Goal: Task Accomplishment & Management: Use online tool/utility

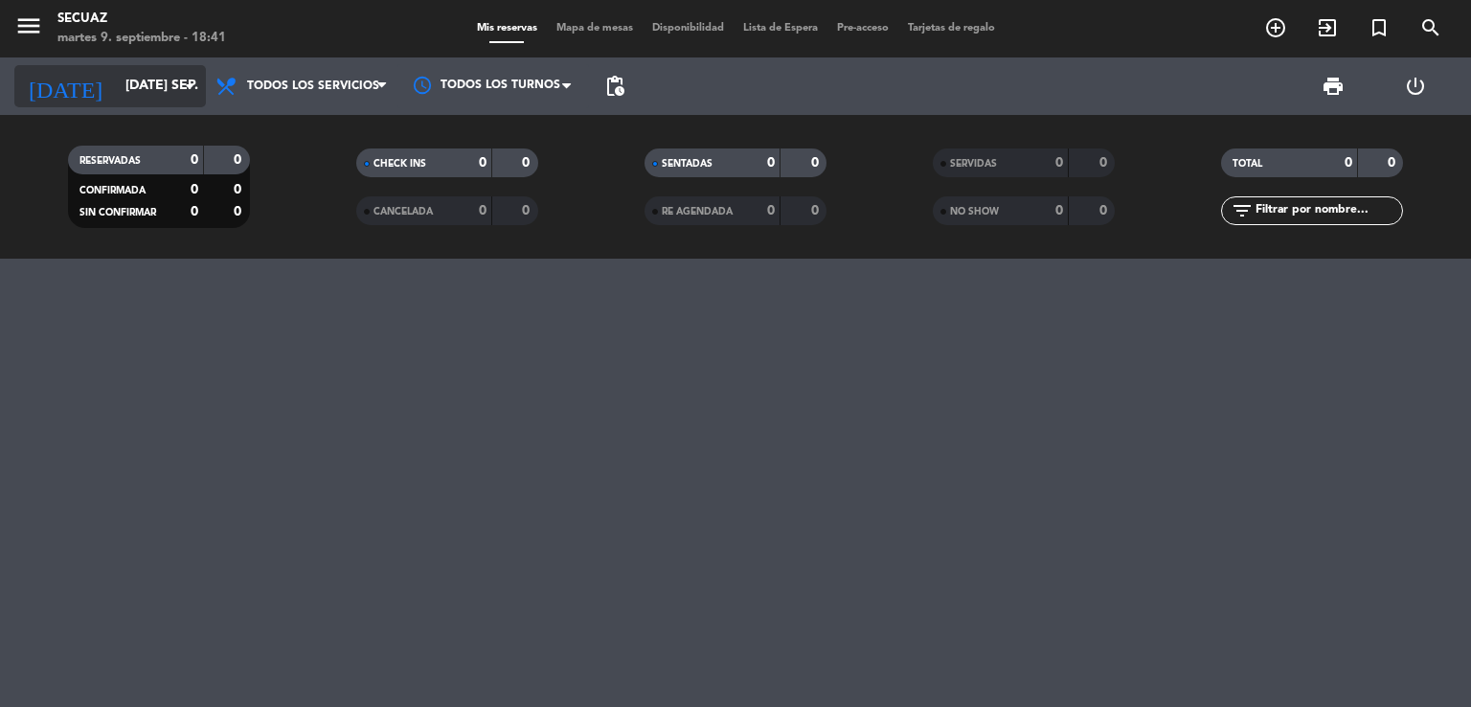
click at [181, 84] on icon "arrow_drop_down" at bounding box center [189, 86] width 23 height 23
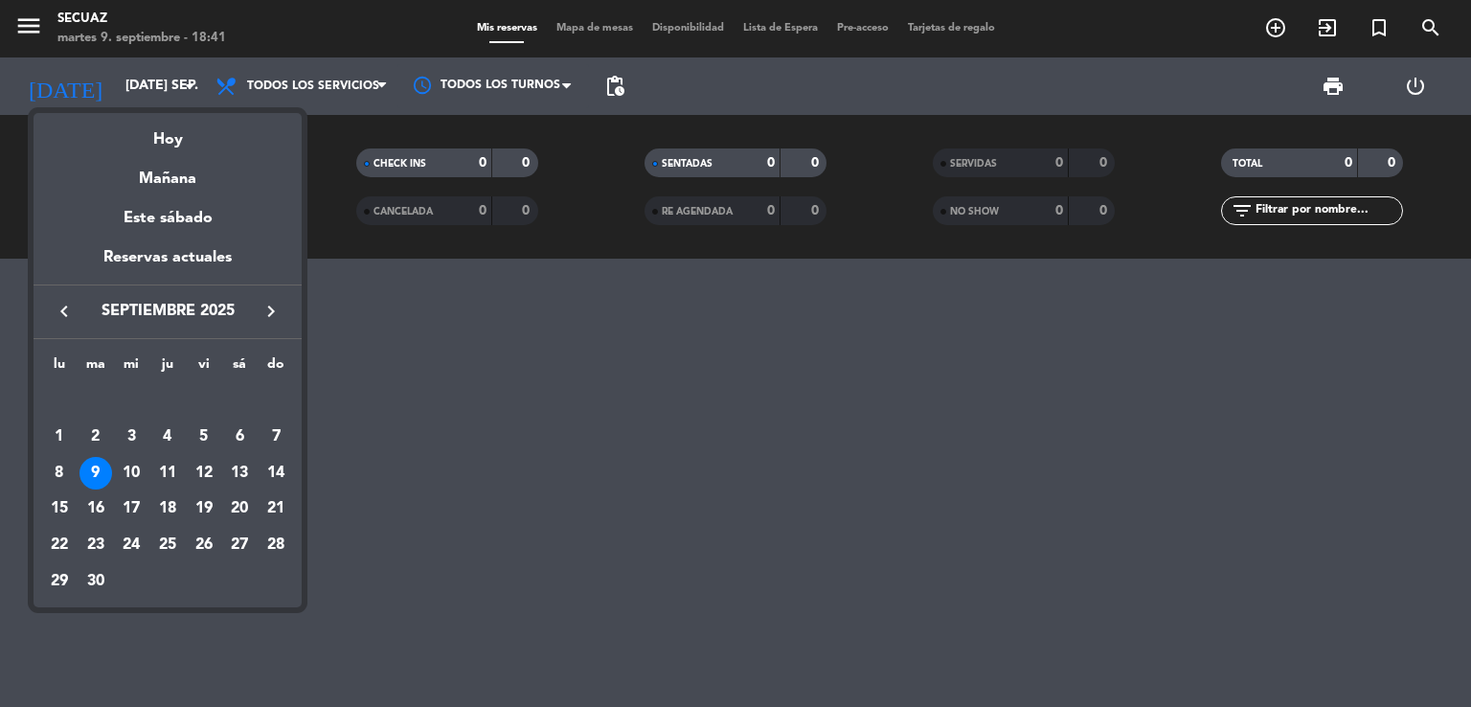
click at [194, 141] on div "Hoy" at bounding box center [168, 132] width 268 height 39
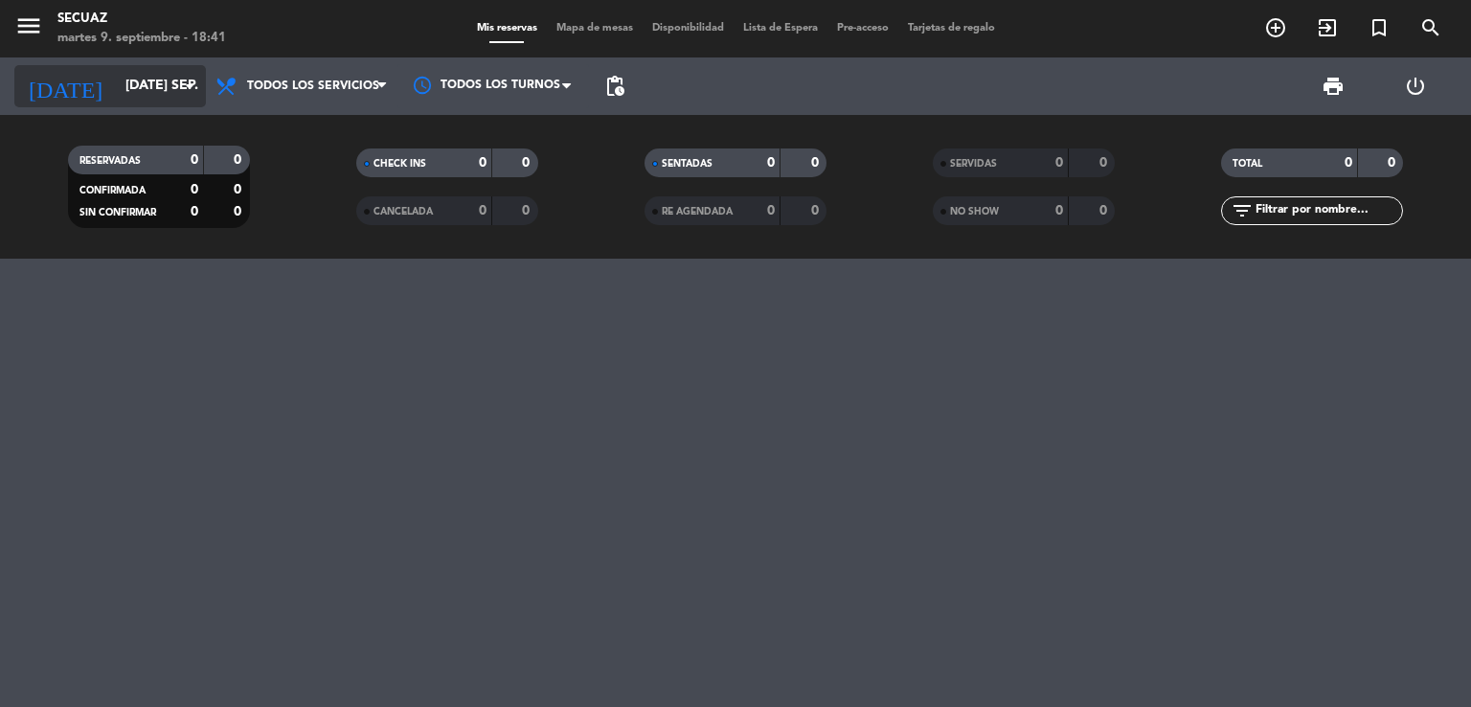
click at [188, 84] on icon "arrow_drop_down" at bounding box center [189, 86] width 23 height 23
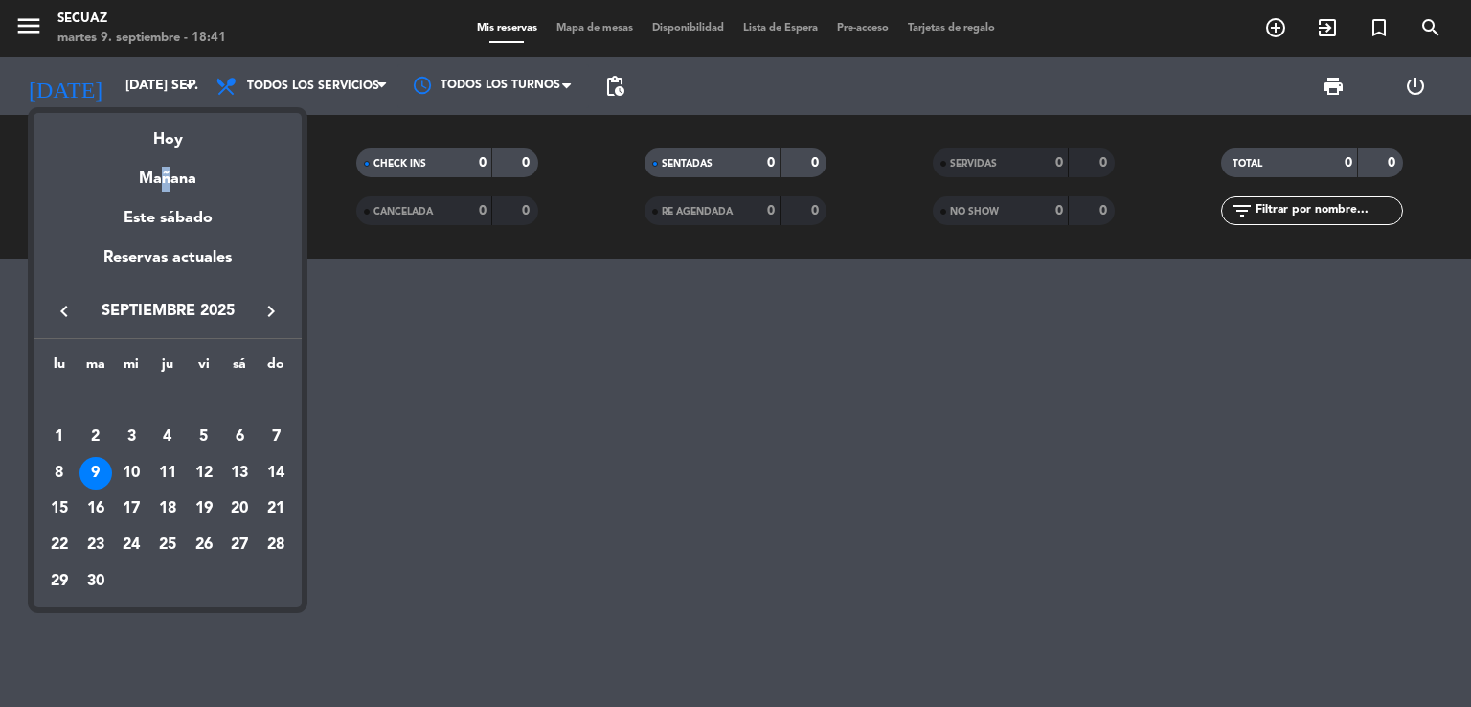
click at [161, 173] on div "Mañana" at bounding box center [168, 171] width 268 height 39
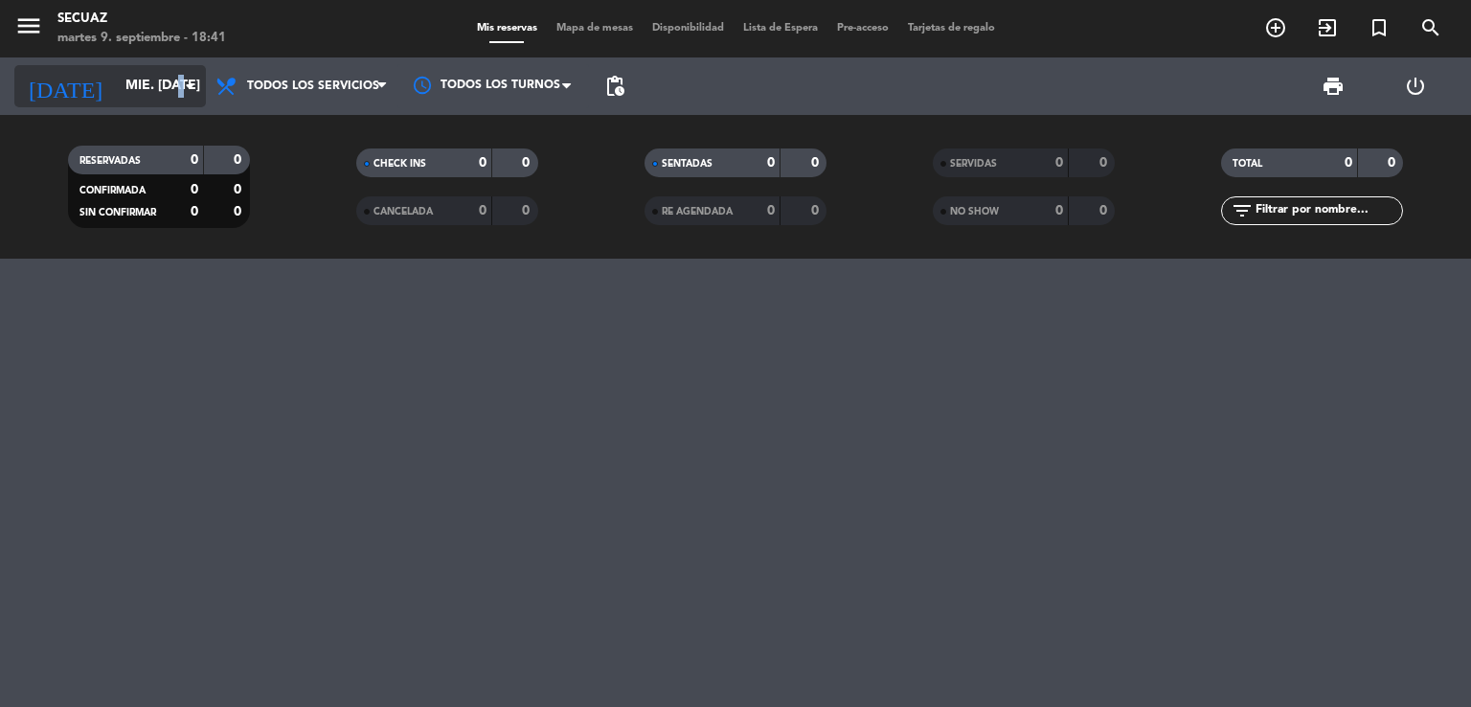
click at [184, 87] on icon "arrow_drop_down" at bounding box center [189, 86] width 23 height 23
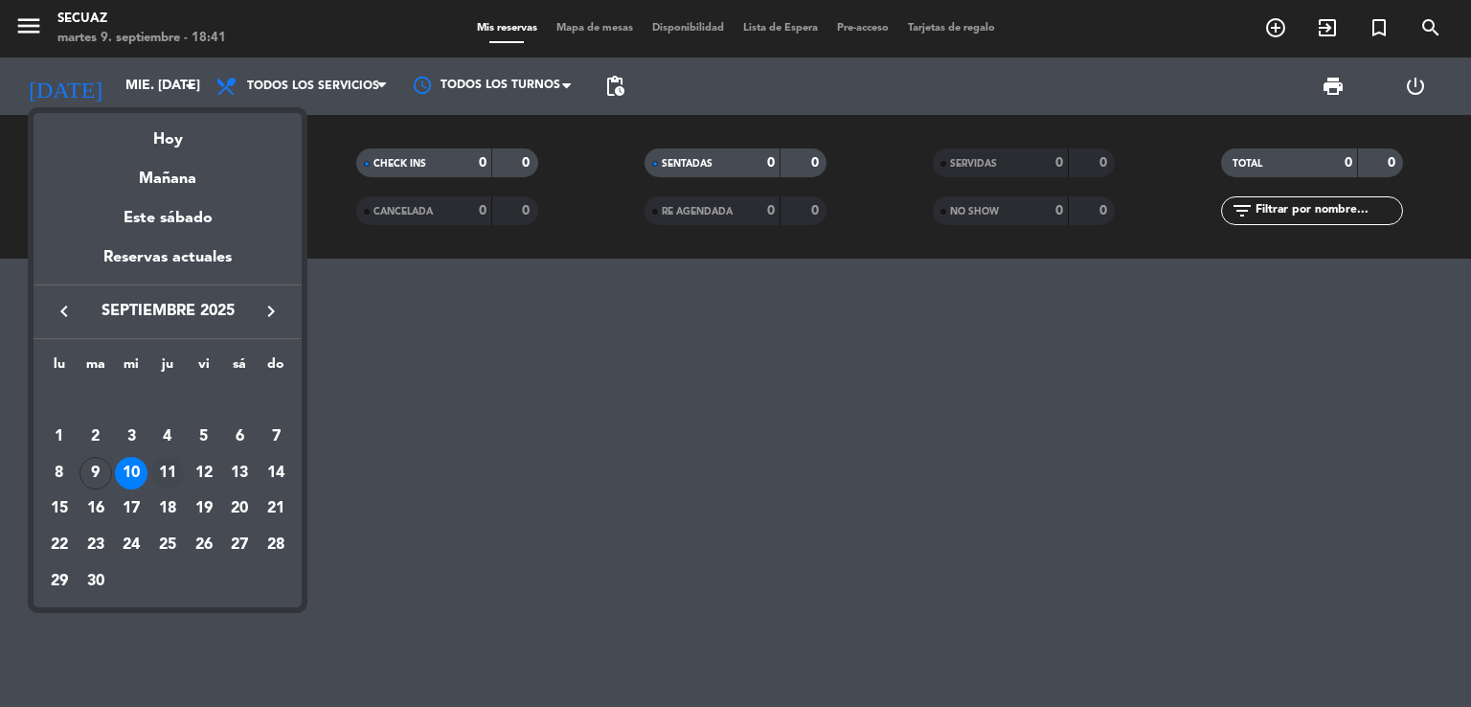
click at [163, 473] on div "11" at bounding box center [167, 473] width 33 height 33
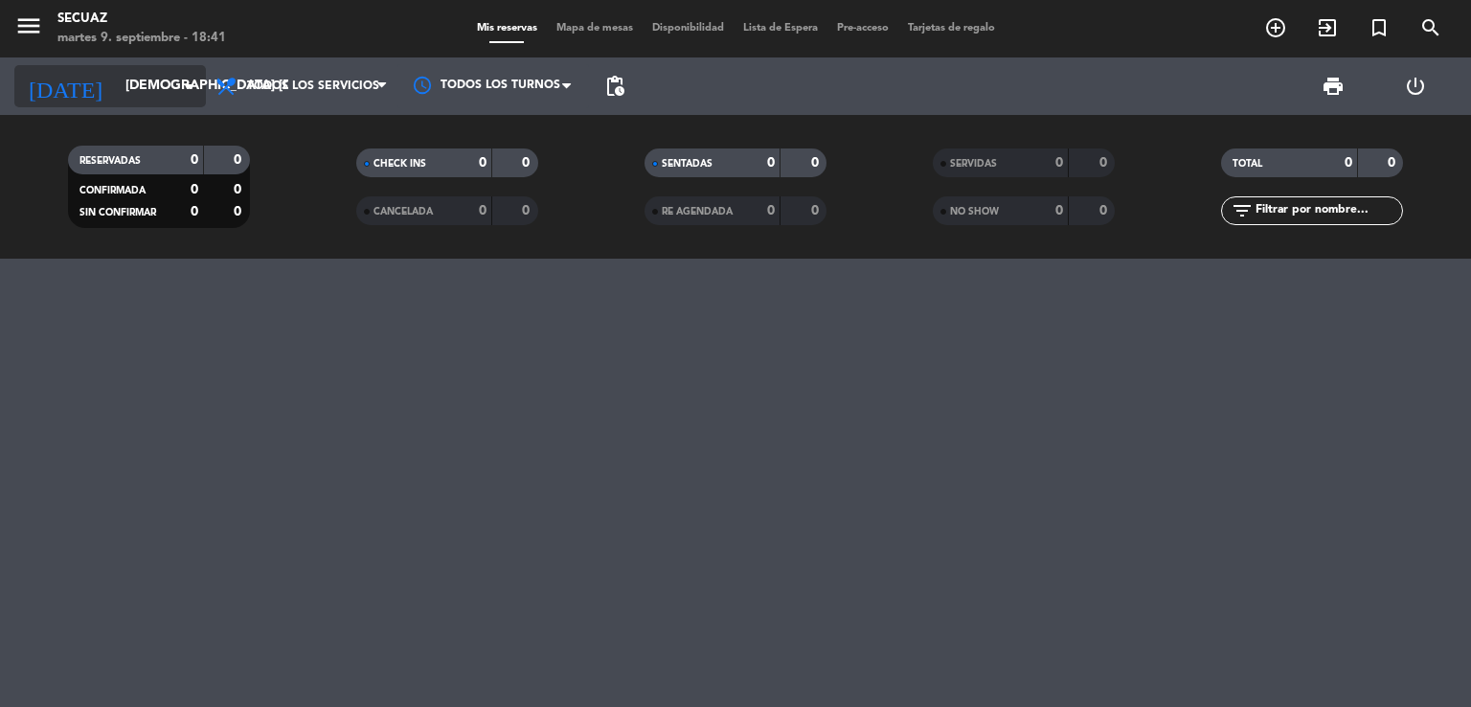
click at [187, 85] on icon "arrow_drop_down" at bounding box center [189, 86] width 23 height 23
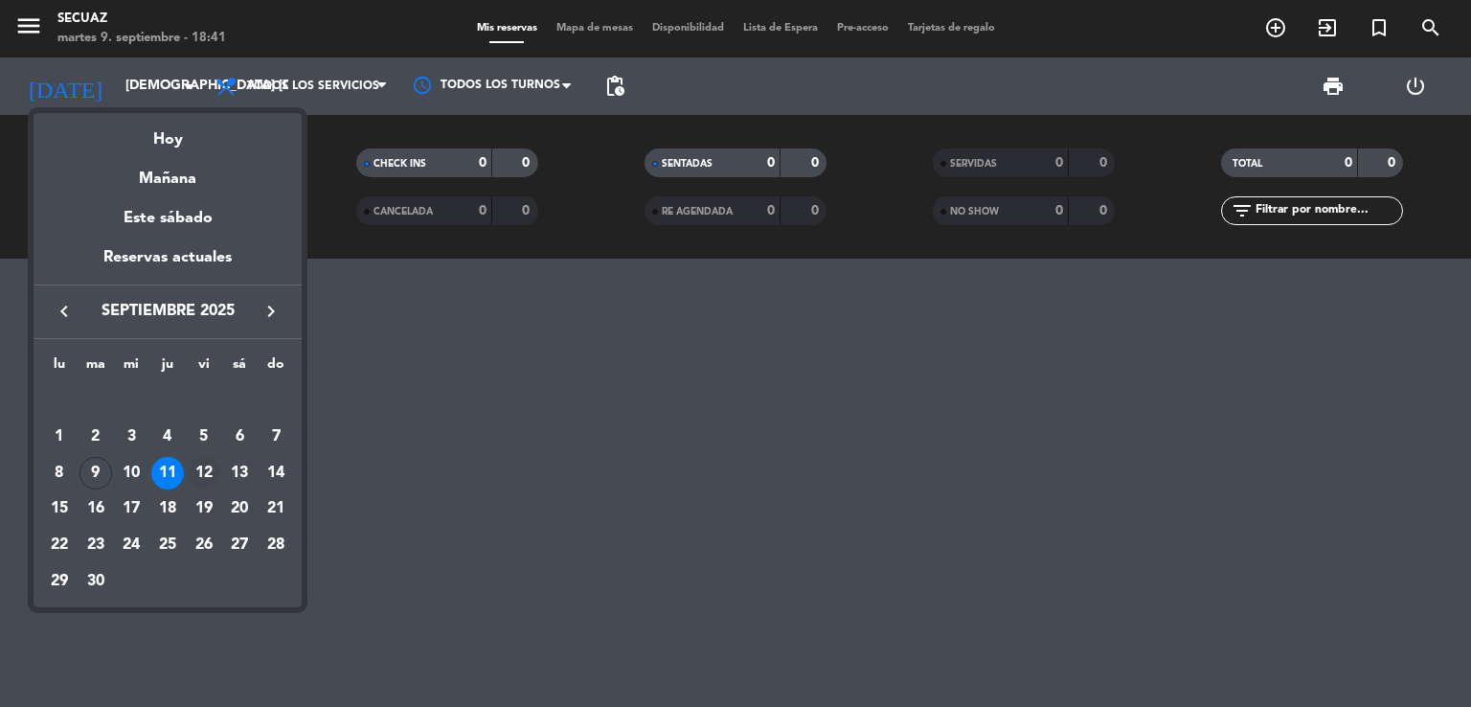
click at [203, 466] on div "12" at bounding box center [204, 473] width 33 height 33
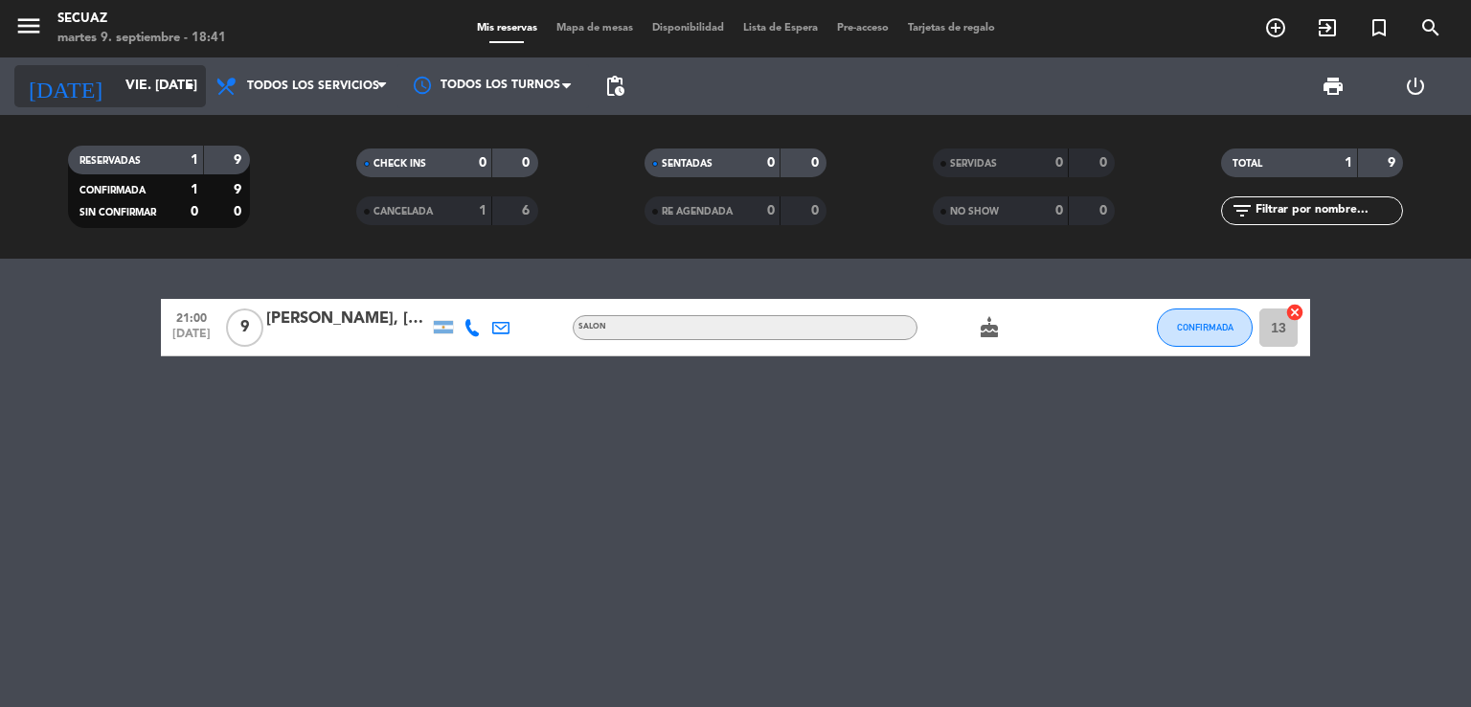
click at [193, 83] on icon "arrow_drop_down" at bounding box center [189, 86] width 23 height 23
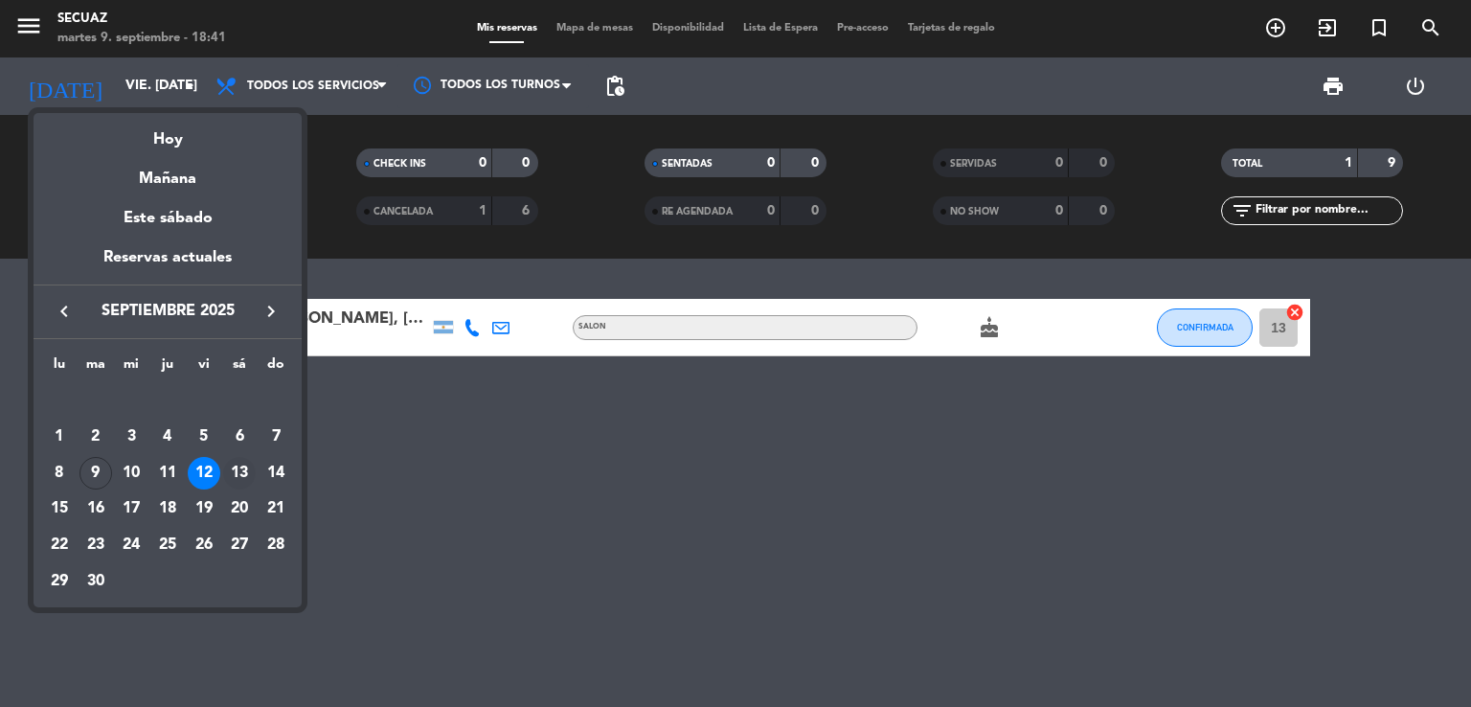
click at [241, 472] on div "13" at bounding box center [239, 473] width 33 height 33
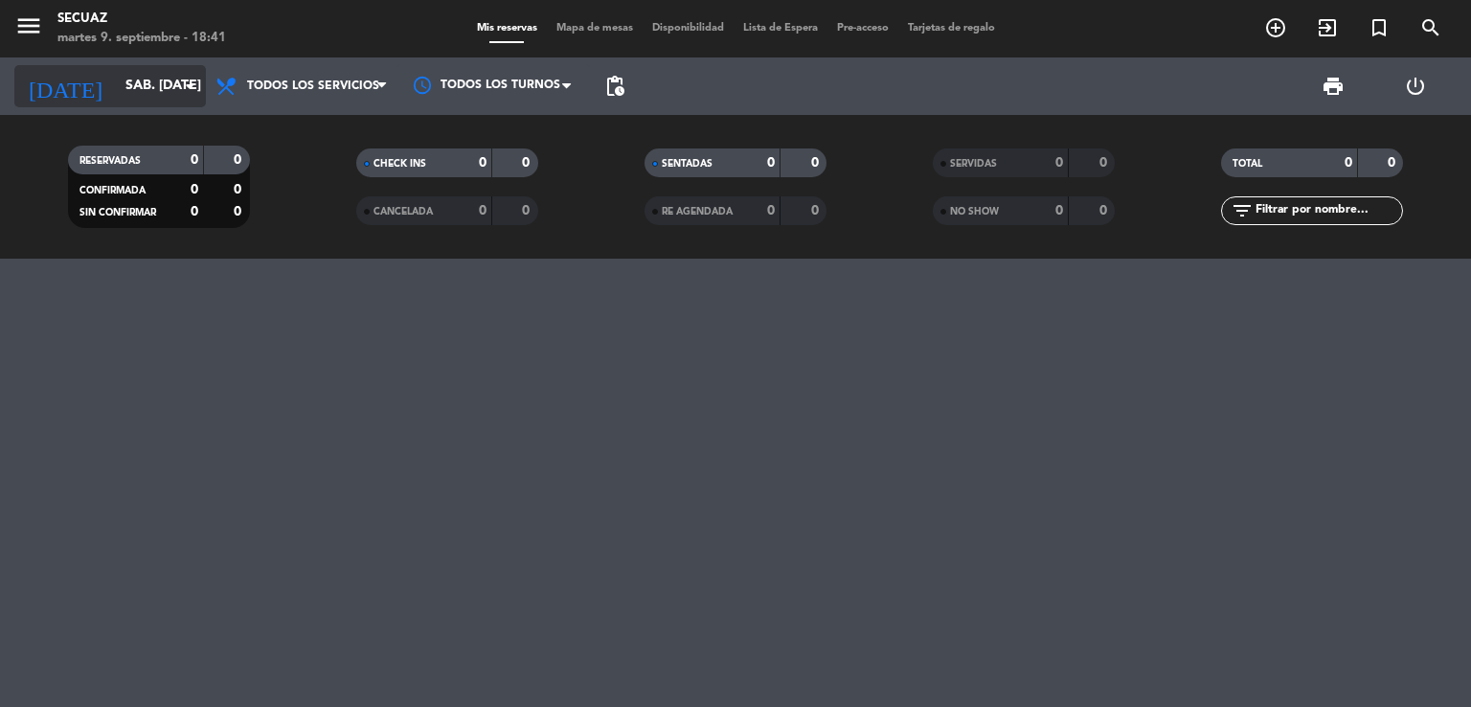
click at [193, 88] on icon "arrow_drop_down" at bounding box center [189, 86] width 23 height 23
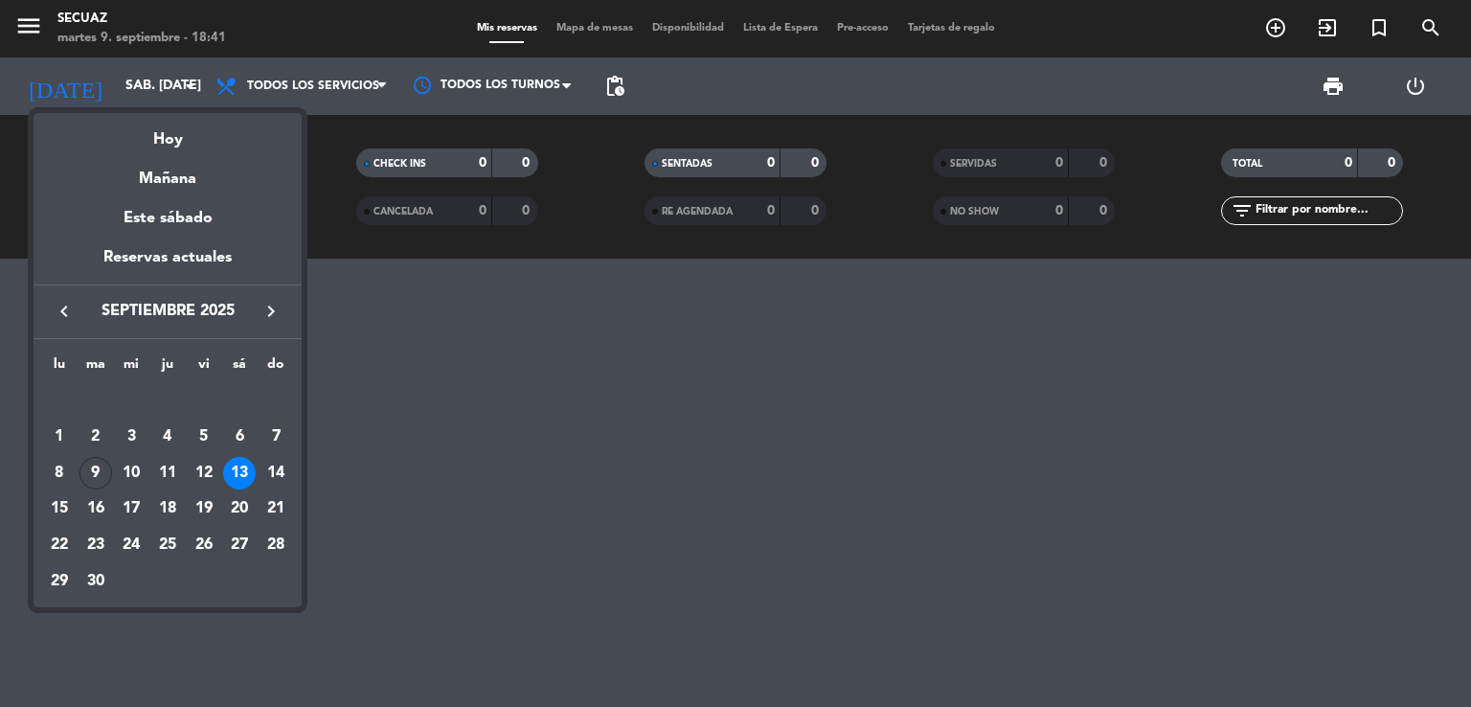
click at [196, 470] on div "12" at bounding box center [204, 473] width 33 height 33
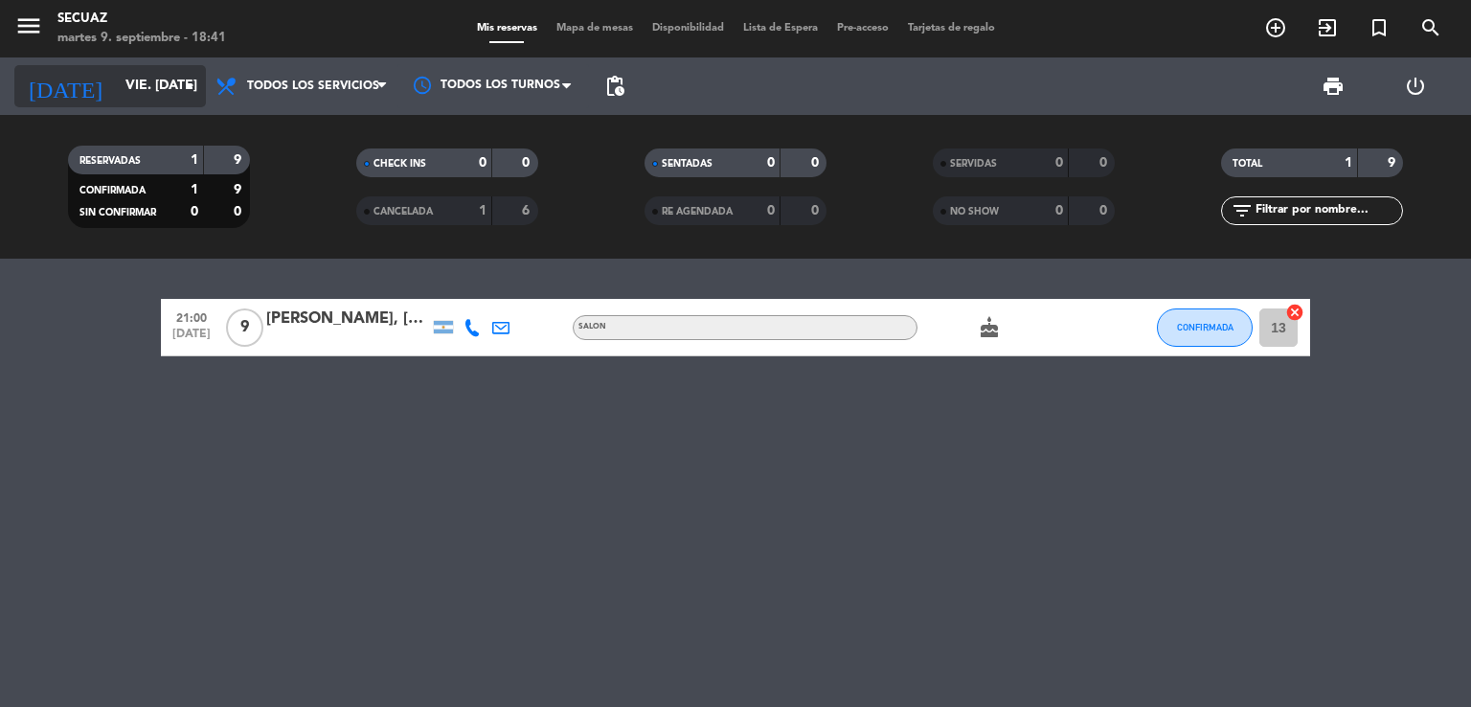
click at [123, 92] on input "vie. [DATE]" at bounding box center [207, 86] width 182 height 34
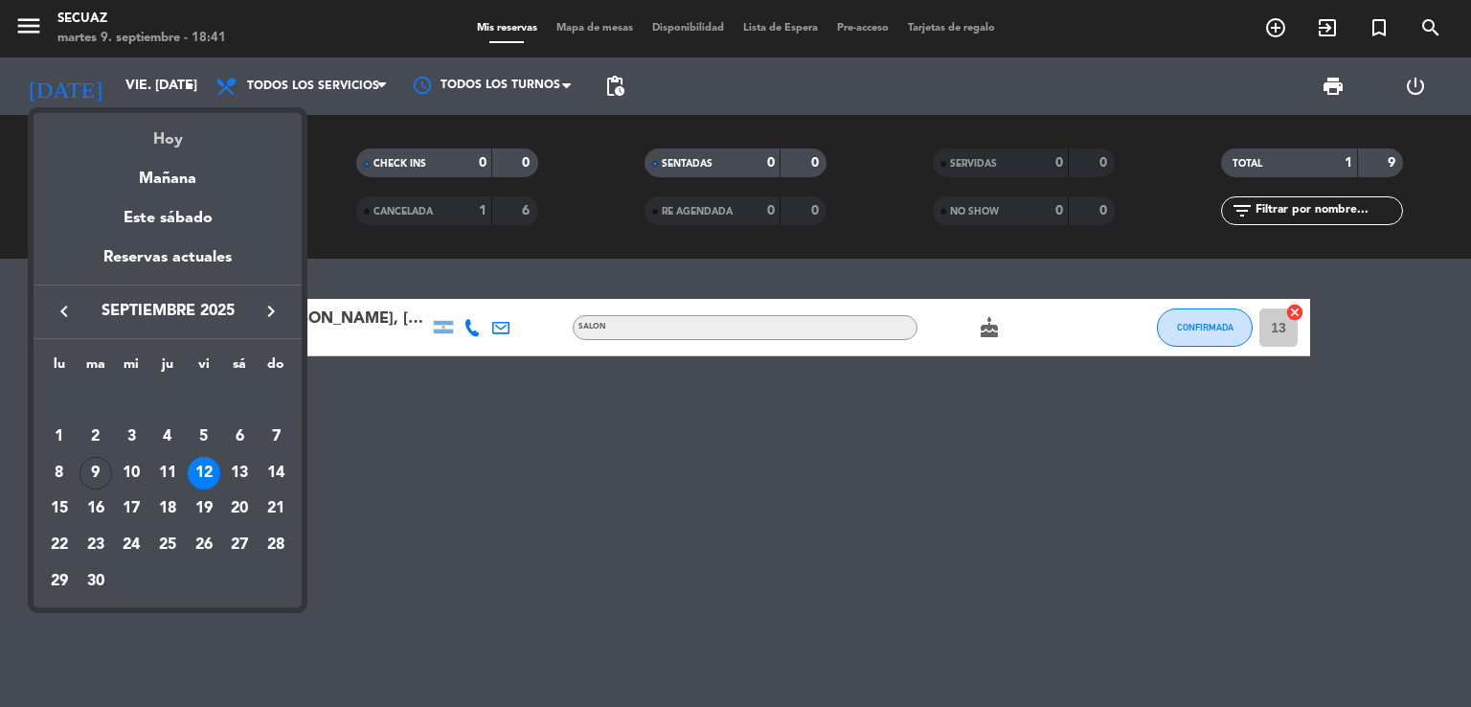
click at [168, 146] on div "Hoy" at bounding box center [168, 132] width 268 height 39
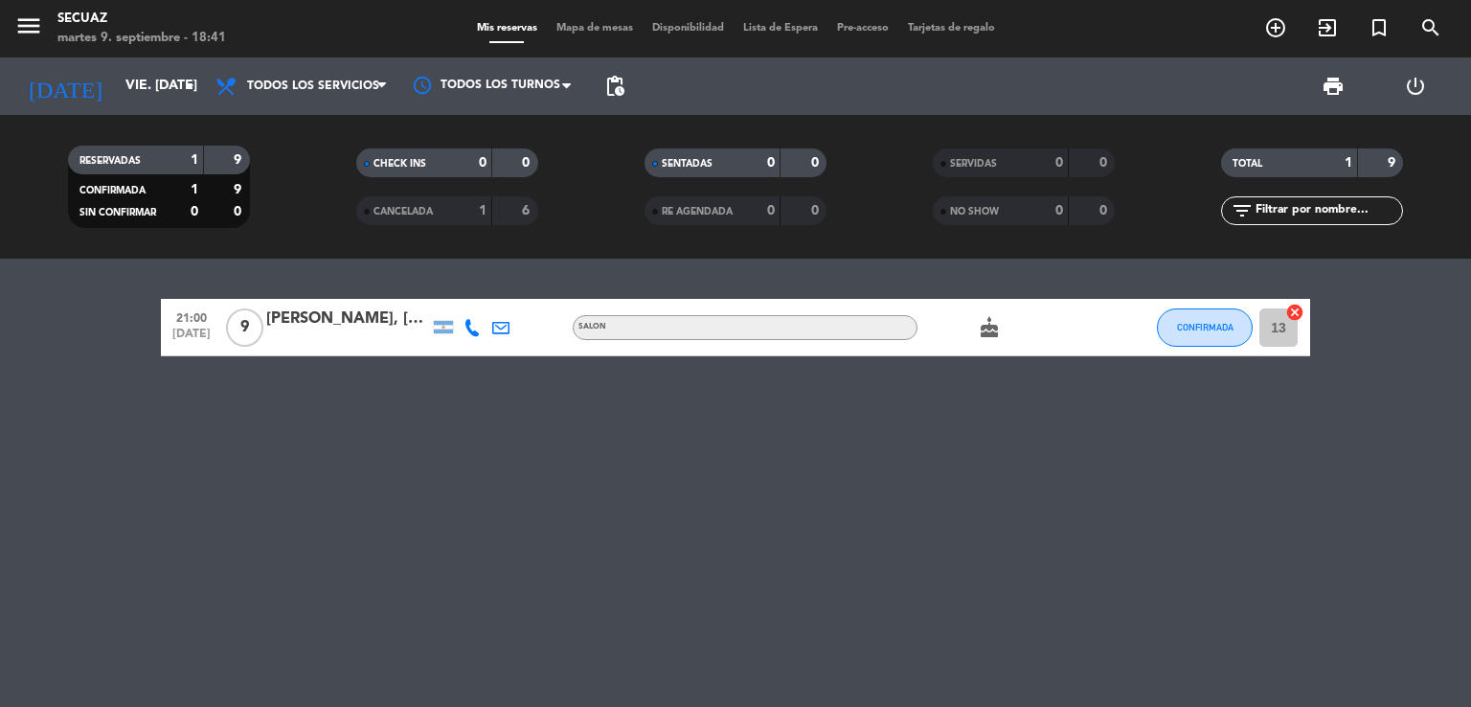
type input "[DATE] sep."
